Goal: Task Accomplishment & Management: Manage account settings

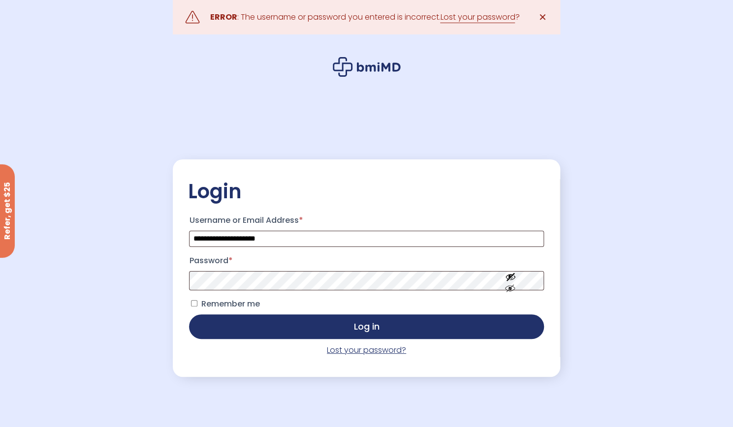
click at [345, 355] on link "Lost your password?" at bounding box center [366, 350] width 79 height 11
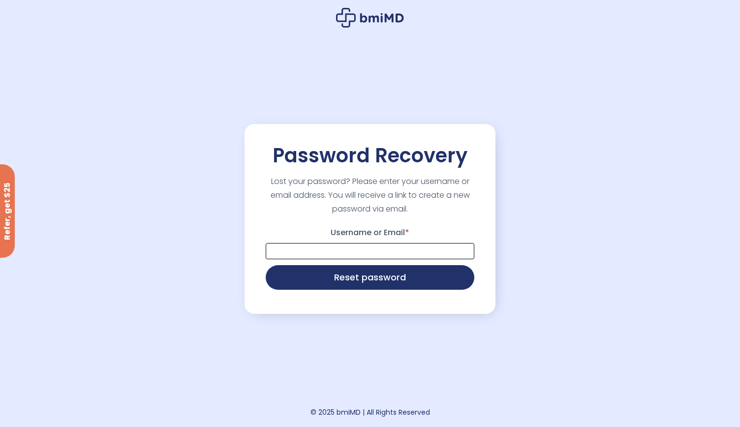
click at [315, 254] on input "Username or Email *" at bounding box center [370, 251] width 209 height 16
type input "**********"
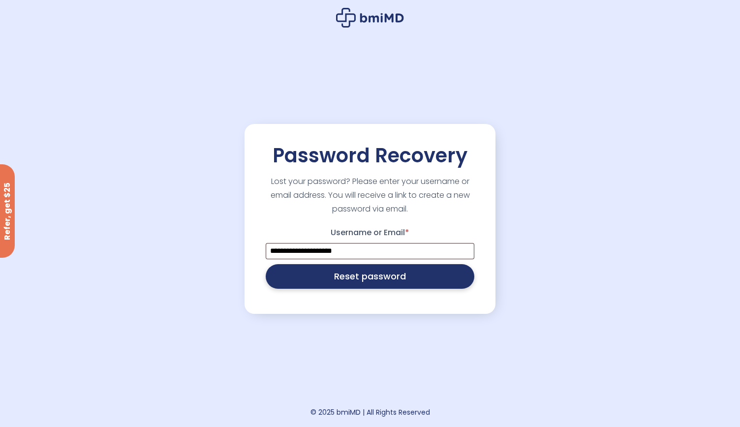
click at [304, 280] on button "Reset password" at bounding box center [370, 276] width 209 height 25
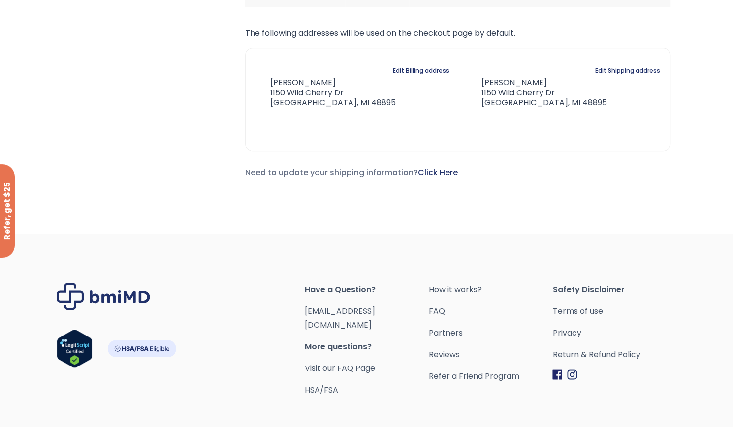
scroll to position [265, 0]
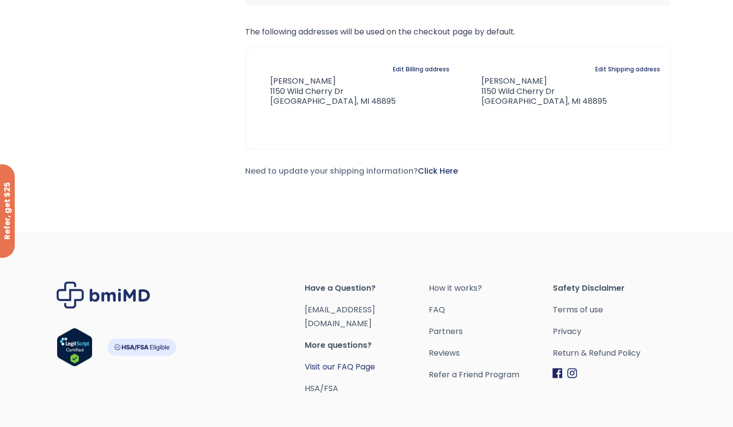
click at [336, 361] on link "Visit our FAQ Page" at bounding box center [340, 366] width 70 height 11
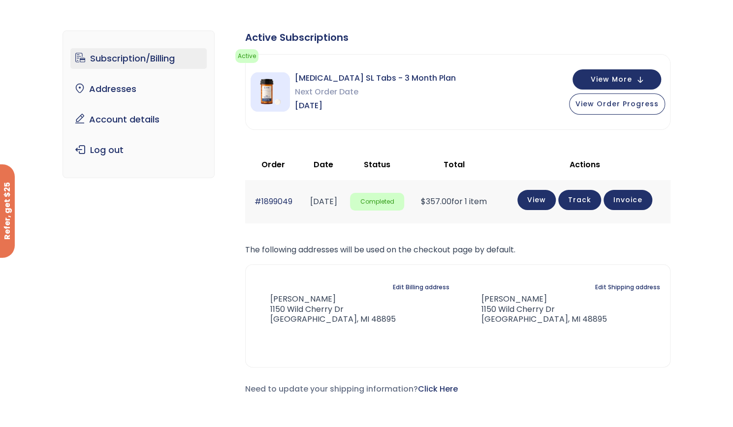
scroll to position [38, 0]
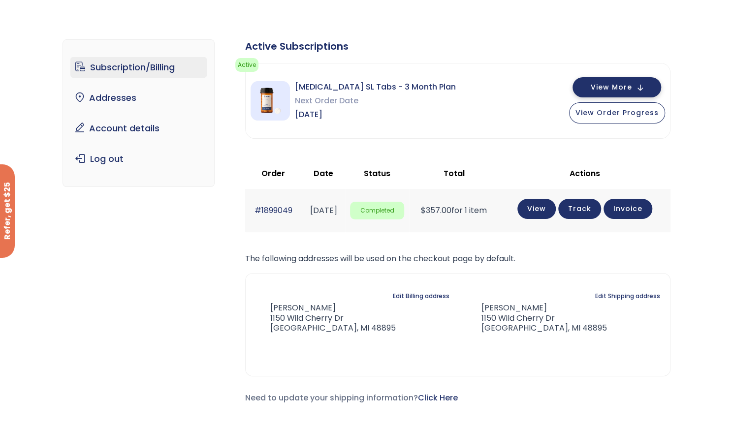
click at [624, 88] on span "View More" at bounding box center [611, 87] width 41 height 6
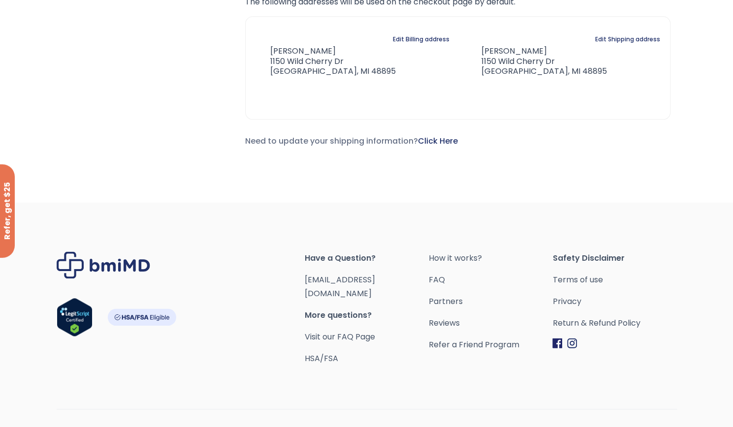
scroll to position [651, 0]
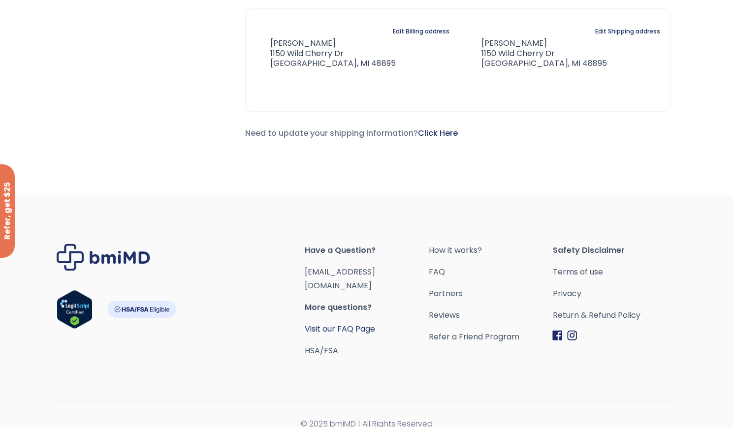
click at [339, 323] on link "Visit our FAQ Page" at bounding box center [340, 328] width 70 height 11
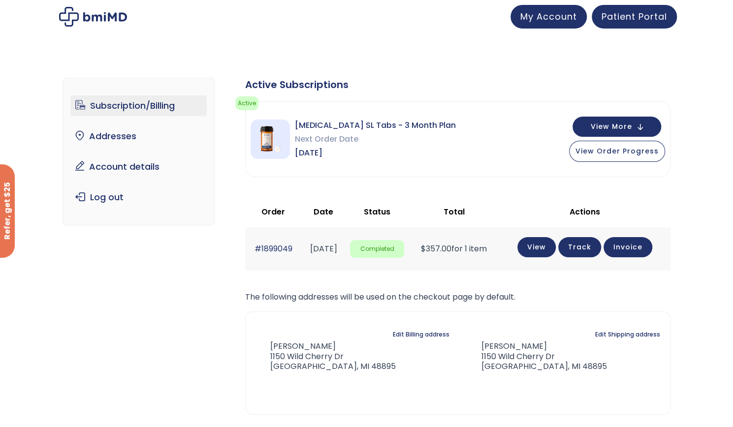
click at [102, 15] on img at bounding box center [93, 17] width 68 height 20
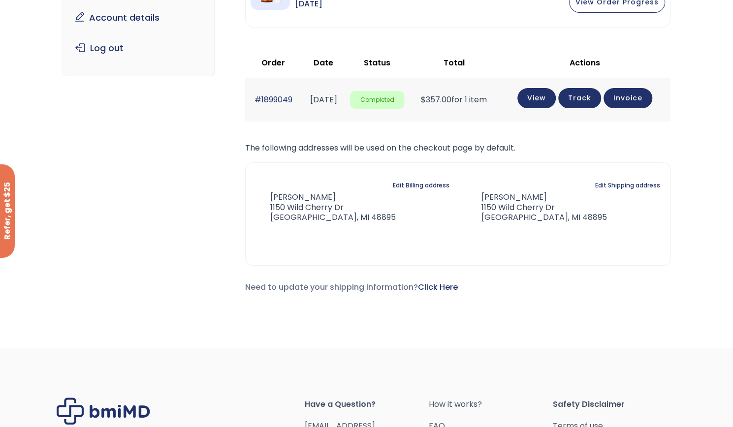
scroll to position [305, 0]
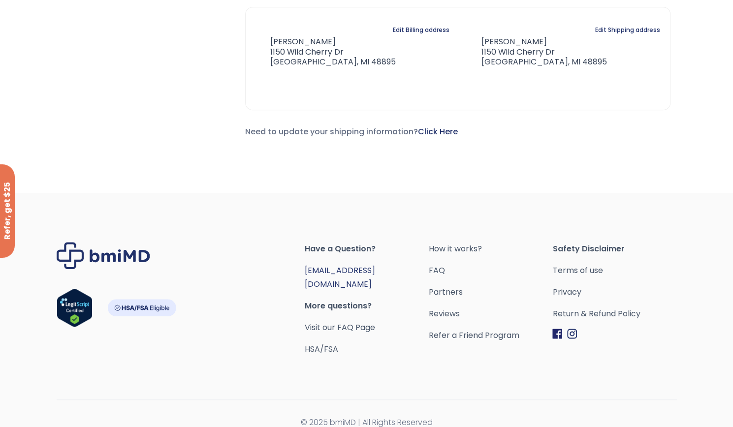
click at [341, 270] on link "[EMAIL_ADDRESS][DOMAIN_NAME]" at bounding box center [340, 277] width 70 height 25
click at [438, 269] on link "FAQ" at bounding box center [490, 271] width 124 height 14
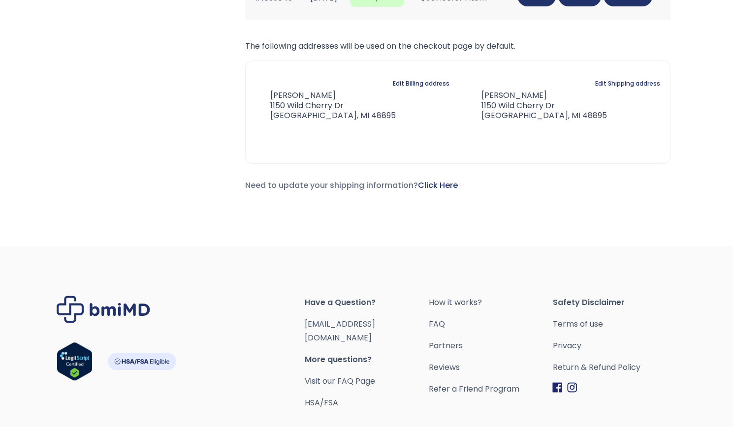
scroll to position [305, 0]
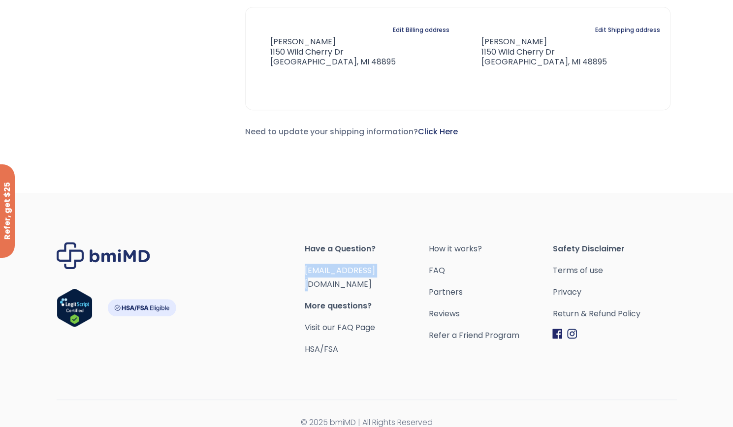
drag, startPoint x: 389, startPoint y: 270, endPoint x: 306, endPoint y: 275, distance: 82.8
click at [306, 275] on span "[EMAIL_ADDRESS][DOMAIN_NAME]" at bounding box center [367, 278] width 124 height 28
copy link "[EMAIL_ADDRESS][DOMAIN_NAME]"
click at [332, 322] on link "Visit our FAQ Page" at bounding box center [340, 327] width 70 height 11
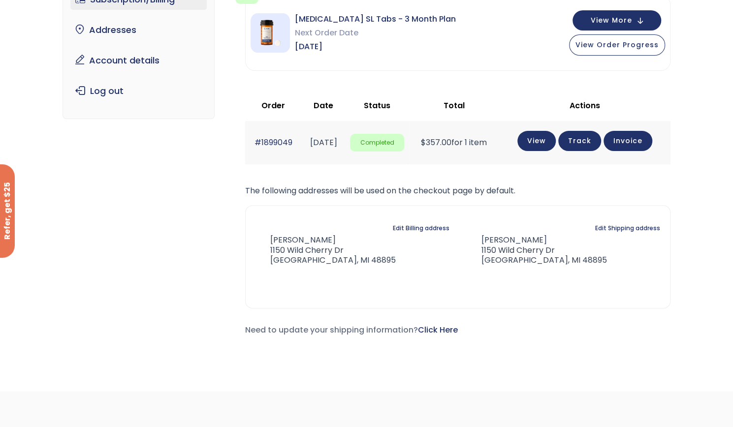
scroll to position [88, 0]
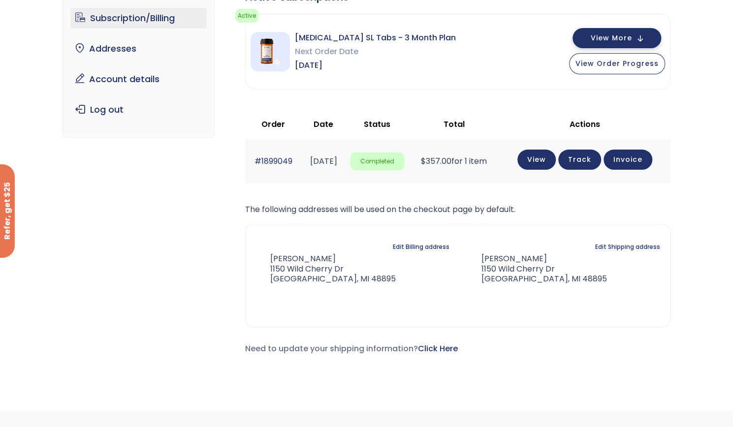
click at [617, 35] on span "View More" at bounding box center [611, 38] width 41 height 6
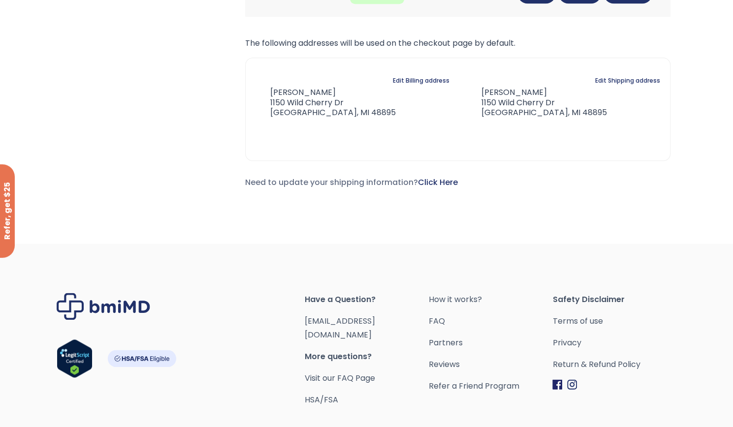
scroll to position [615, 0]
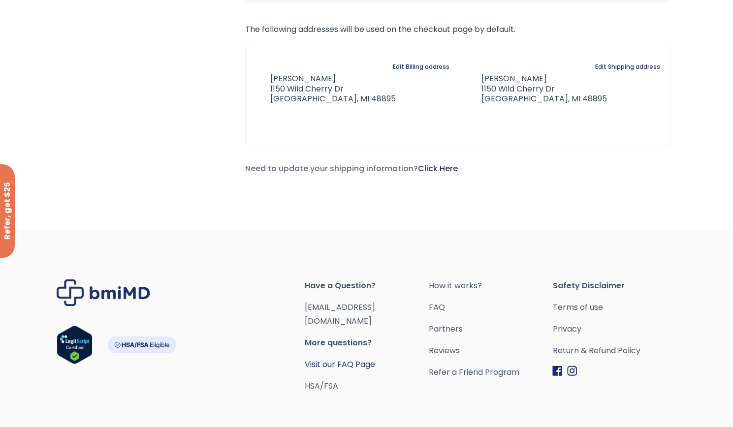
click at [337, 359] on link "Visit our FAQ Page" at bounding box center [340, 364] width 70 height 11
